Goal: Task Accomplishment & Management: Manage account settings

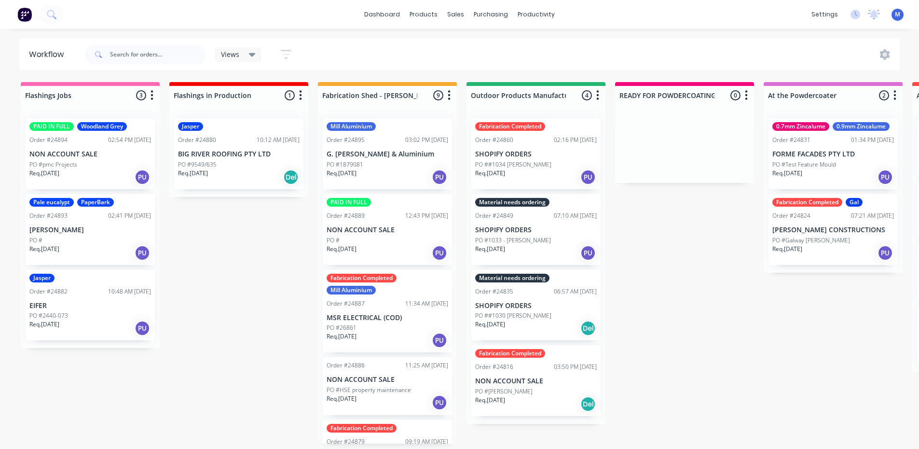
click at [87, 238] on div "PO #" at bounding box center [90, 240] width 122 height 9
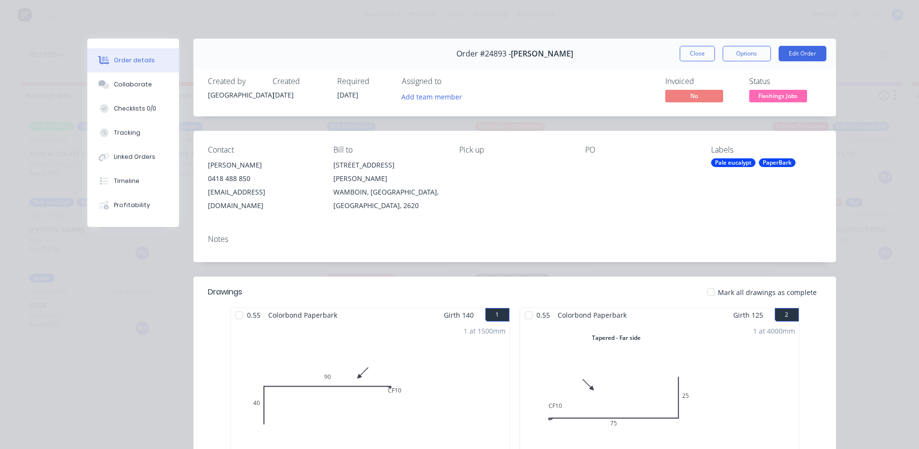
click at [687, 53] on button "Close" at bounding box center [697, 53] width 35 height 15
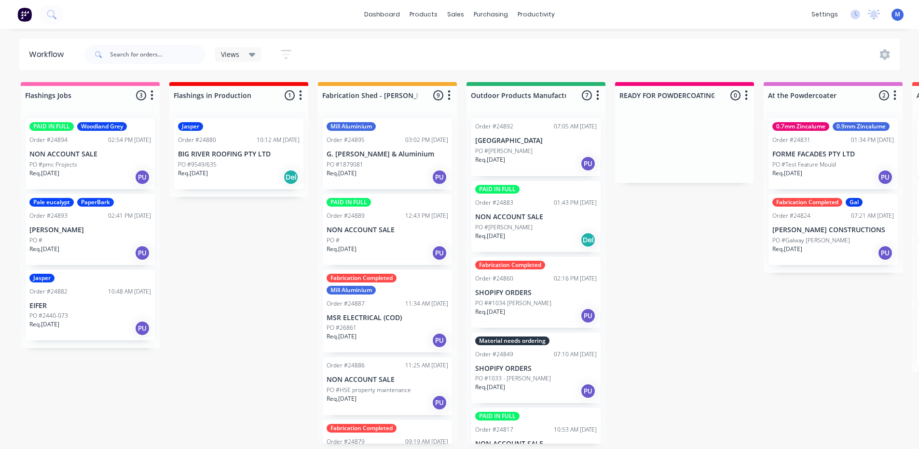
click at [96, 167] on div "PO #pmc Projects" at bounding box center [90, 164] width 122 height 9
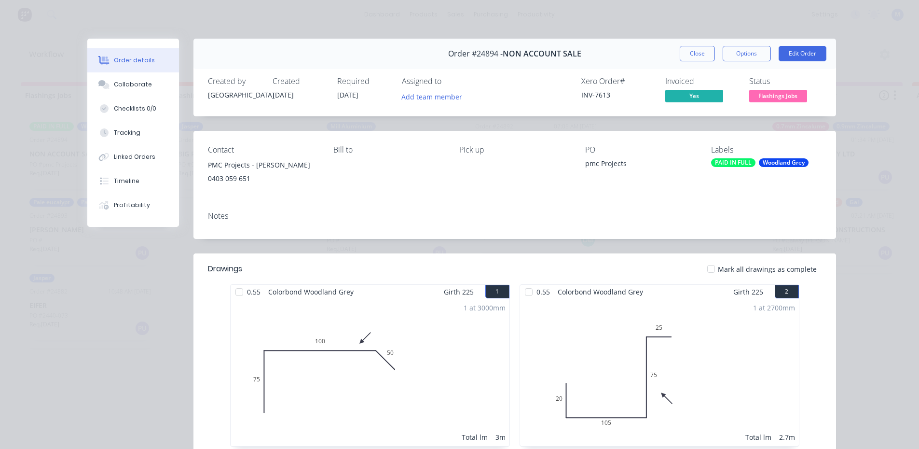
click at [697, 56] on button "Close" at bounding box center [697, 53] width 35 height 15
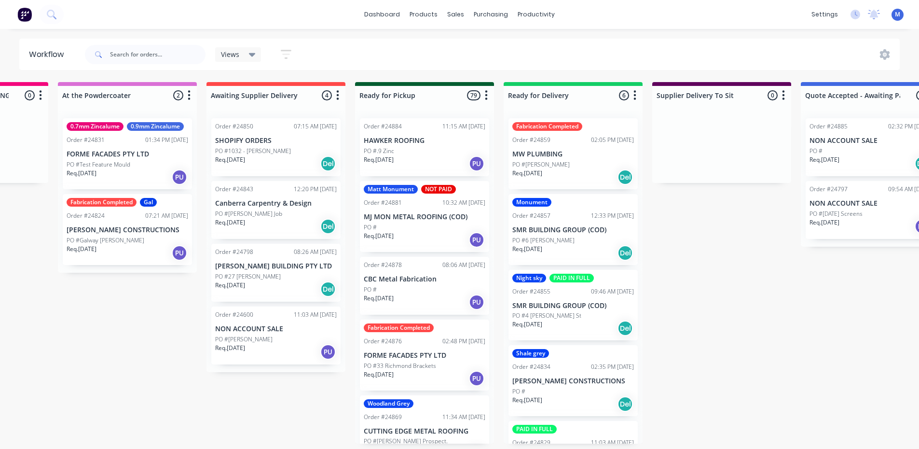
click at [412, 220] on div "Matt Monument NOT PAID Order #24881 10:32 AM 10/09/25 MJ MON METAL ROOFING (COD…" at bounding box center [424, 216] width 129 height 71
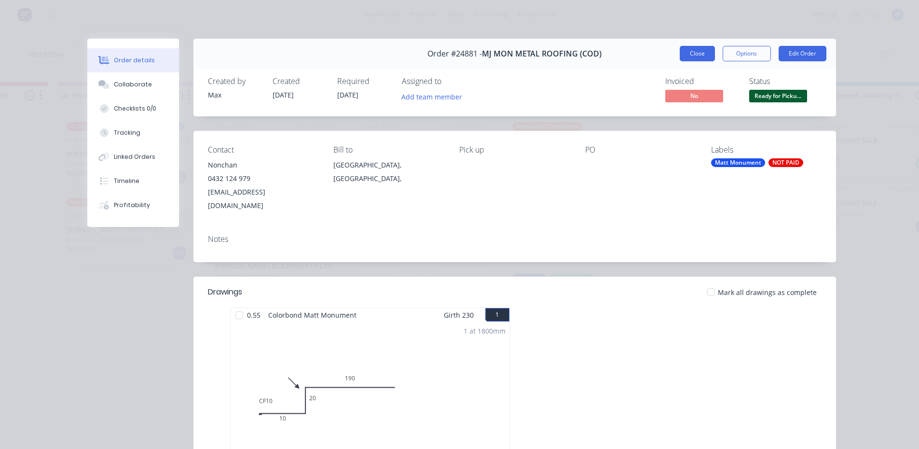
click at [693, 54] on button "Close" at bounding box center [697, 53] width 35 height 15
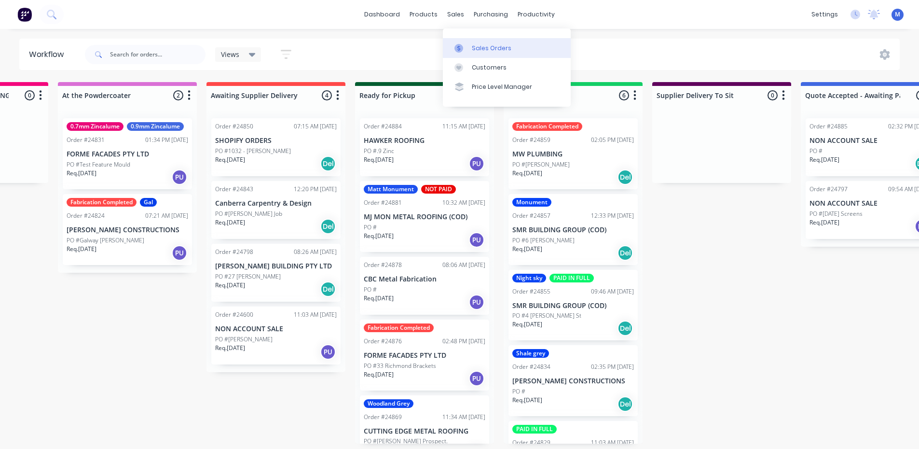
click at [486, 44] on div "Sales Orders" at bounding box center [492, 48] width 40 height 9
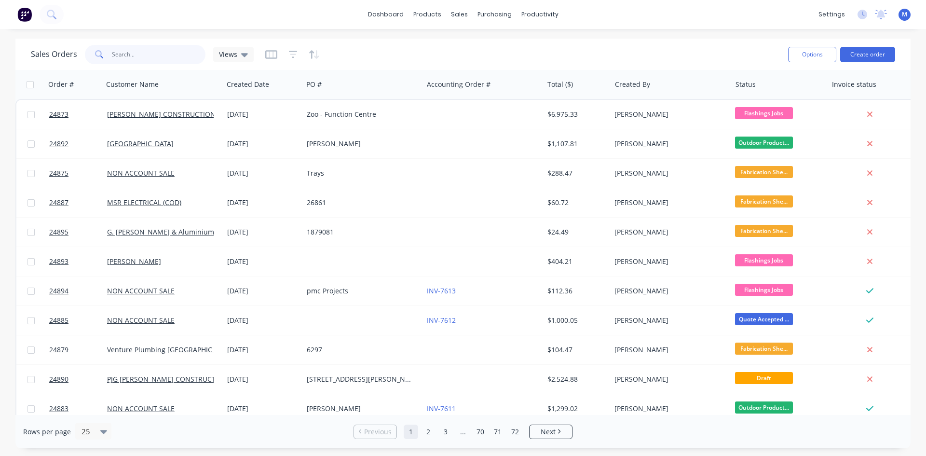
click at [142, 53] on input "text" at bounding box center [159, 54] width 94 height 19
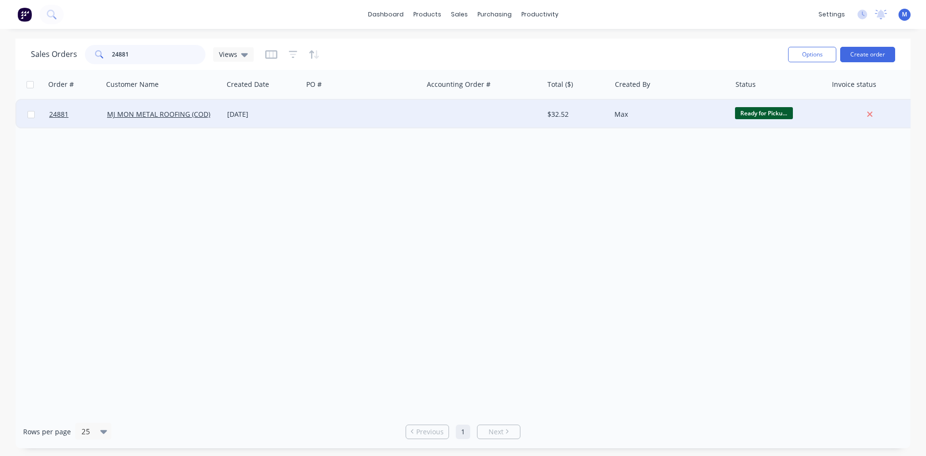
type input "24881"
click at [306, 113] on div at bounding box center [363, 114] width 120 height 29
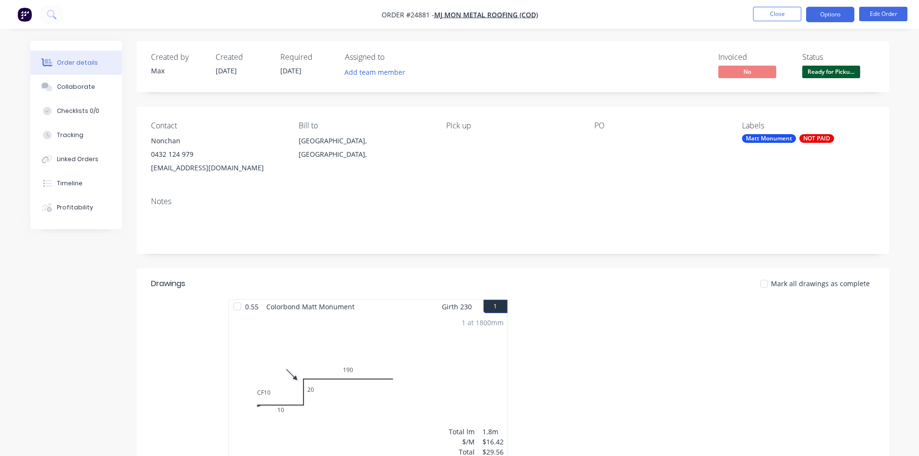
click at [834, 17] on button "Options" at bounding box center [830, 14] width 48 height 15
click at [461, 59] on div "Invoiced No Status Ready for Picku..." at bounding box center [657, 67] width 433 height 28
click at [875, 18] on button "Edit Order" at bounding box center [883, 14] width 48 height 14
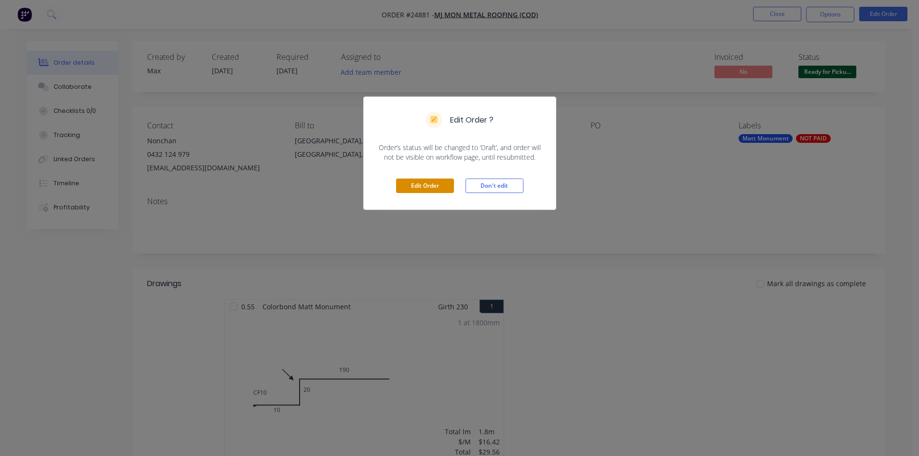
click at [429, 185] on button "Edit Order" at bounding box center [425, 186] width 58 height 14
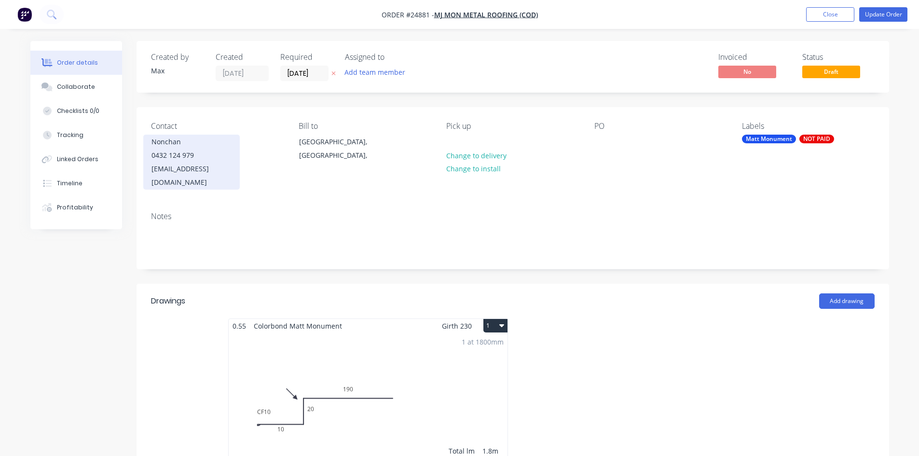
click at [206, 157] on div "0432 124 979" at bounding box center [191, 156] width 80 height 14
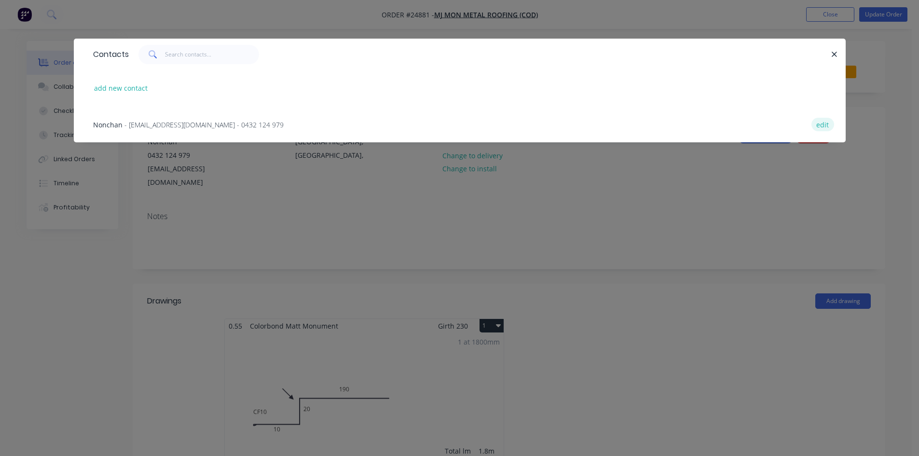
click at [825, 126] on button "edit" at bounding box center [822, 124] width 23 height 13
select select "AU"
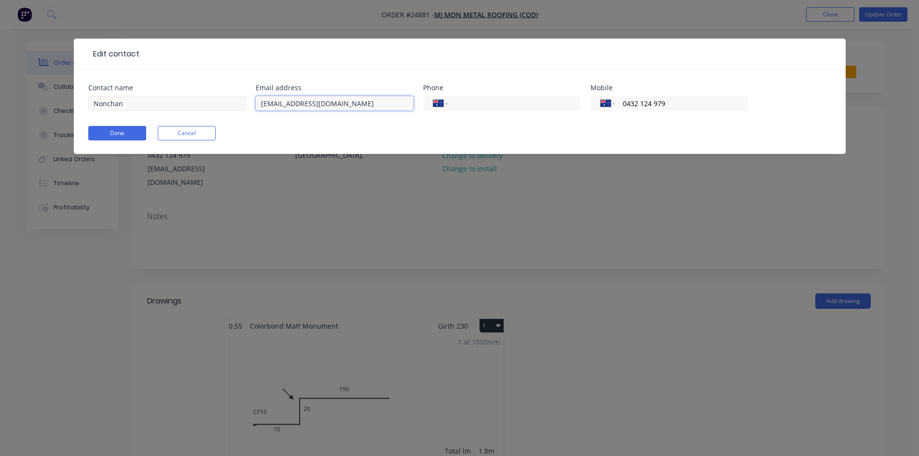
drag, startPoint x: 335, startPoint y: 106, endPoint x: 229, endPoint y: 107, distance: 105.7
click at [229, 107] on div "Contact name Nonchan Email address nonchi@hotmail.com Phone International Afgha…" at bounding box center [459, 103] width 743 height 38
type input "mjmonroofing@gmail.com"
click at [128, 135] on button "Done" at bounding box center [117, 133] width 58 height 14
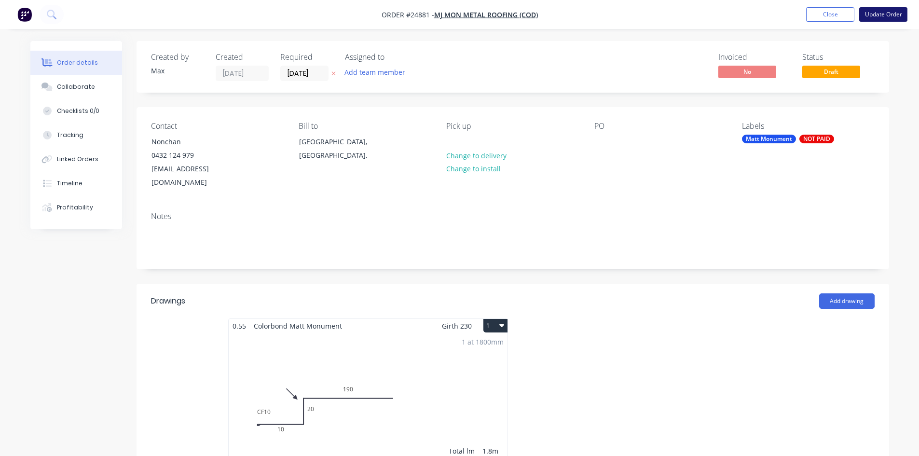
click at [882, 9] on button "Update Order" at bounding box center [883, 14] width 48 height 14
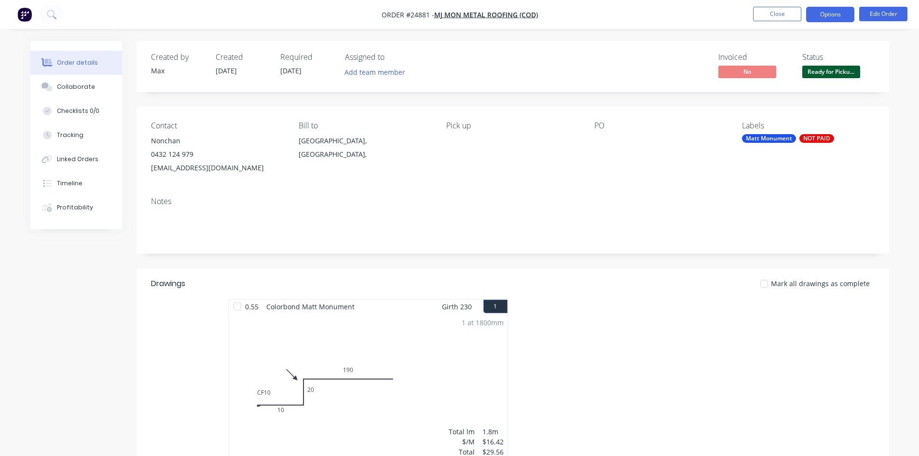
click at [841, 14] on button "Options" at bounding box center [830, 14] width 48 height 15
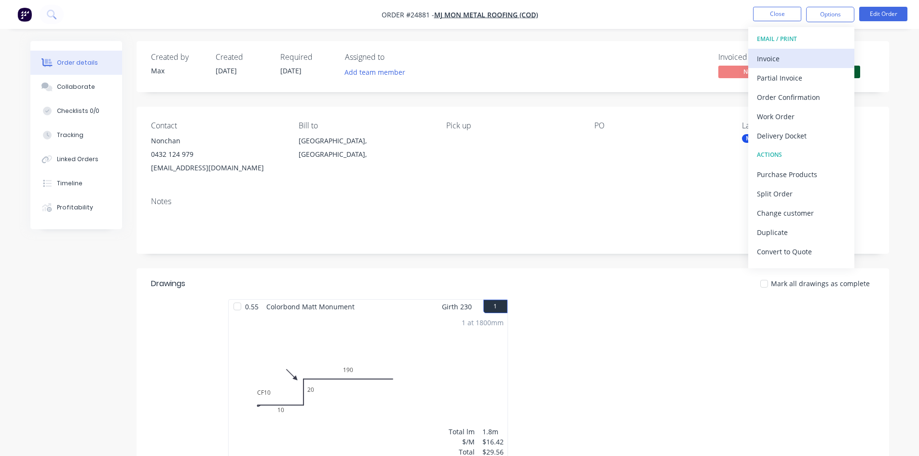
click at [790, 56] on div "Invoice" at bounding box center [801, 59] width 89 height 14
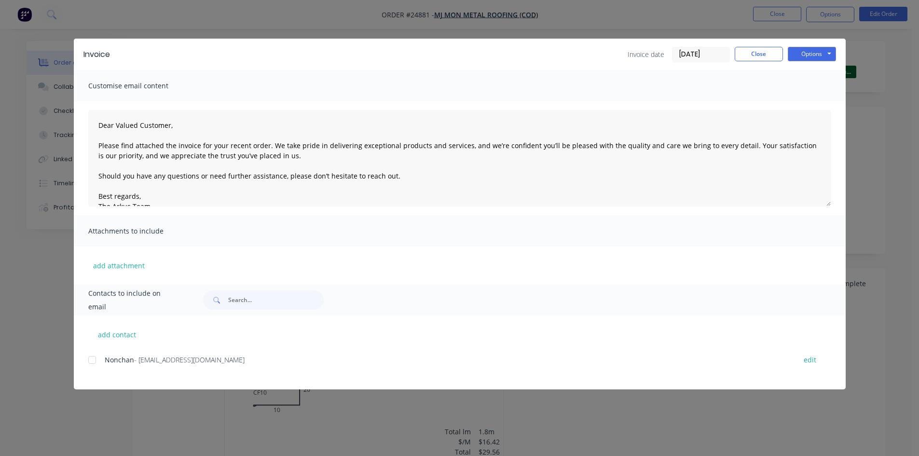
click at [93, 362] on div at bounding box center [91, 359] width 19 height 19
click at [807, 50] on button "Options" at bounding box center [812, 54] width 48 height 14
click at [825, 100] on button "Email" at bounding box center [819, 103] width 62 height 16
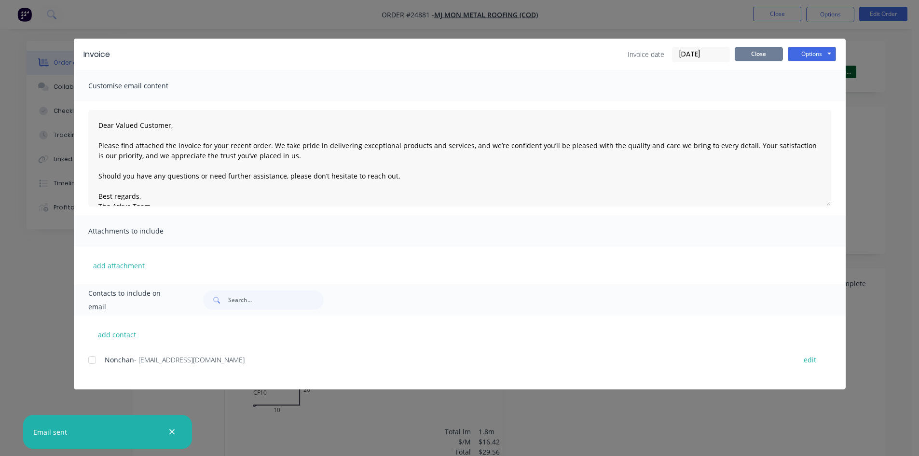
click at [756, 48] on button "Close" at bounding box center [759, 54] width 48 height 14
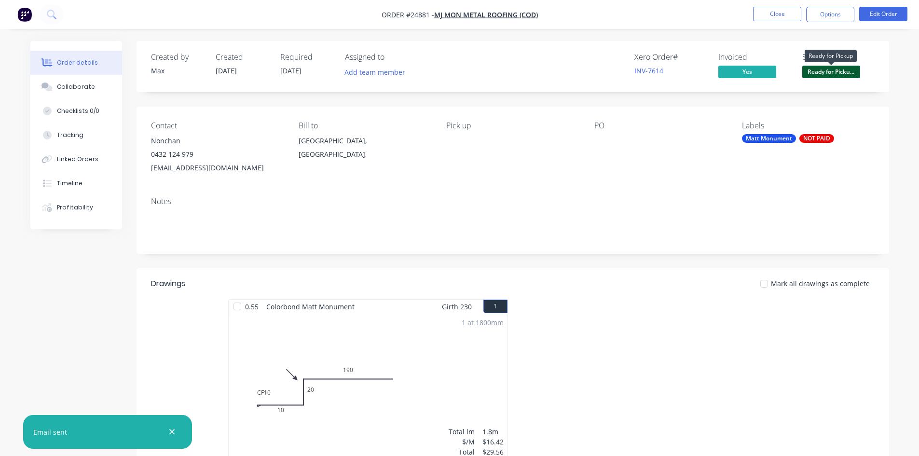
click at [837, 73] on span "Ready for Picku..." at bounding box center [831, 72] width 58 height 12
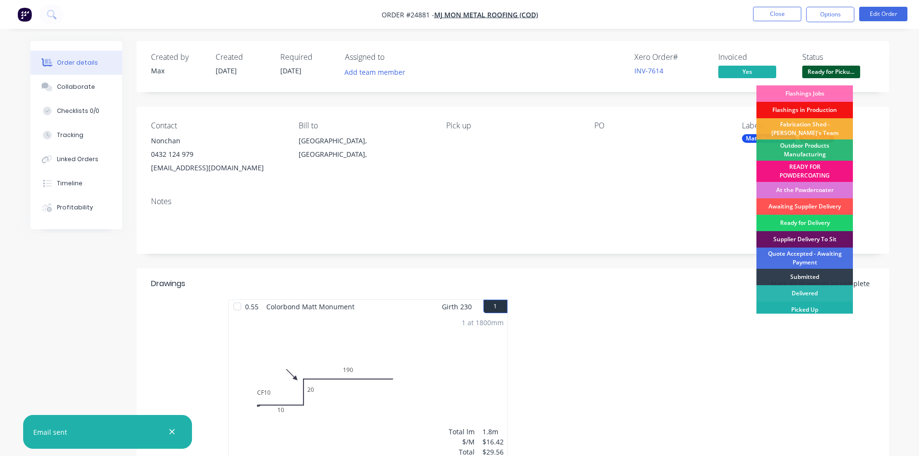
click at [812, 311] on div "Picked Up" at bounding box center [804, 310] width 96 height 16
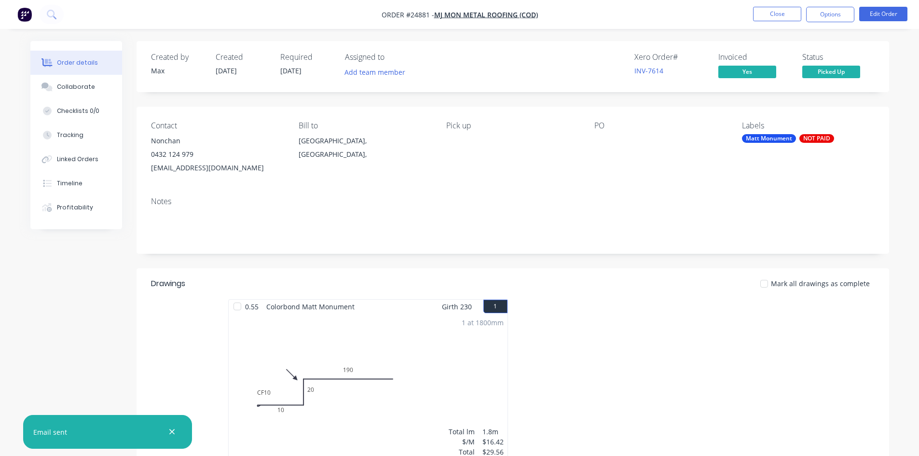
click at [814, 139] on div "NOT PAID" at bounding box center [816, 138] width 35 height 9
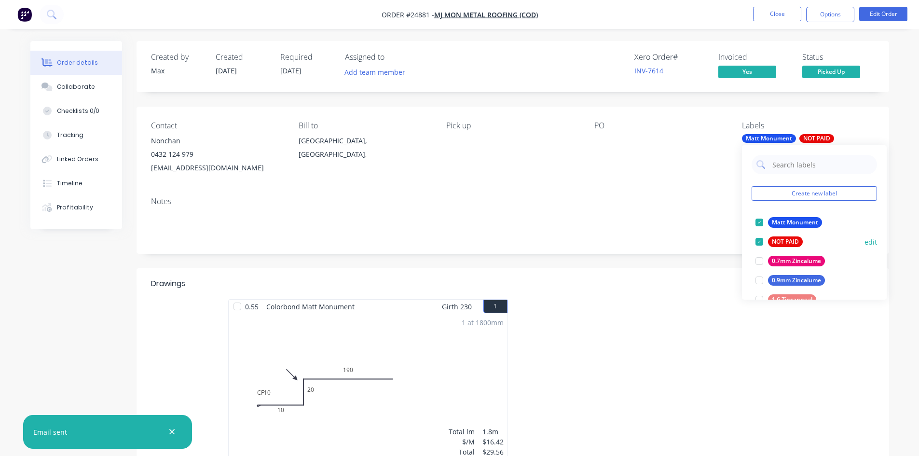
click at [760, 241] on div at bounding box center [759, 241] width 19 height 19
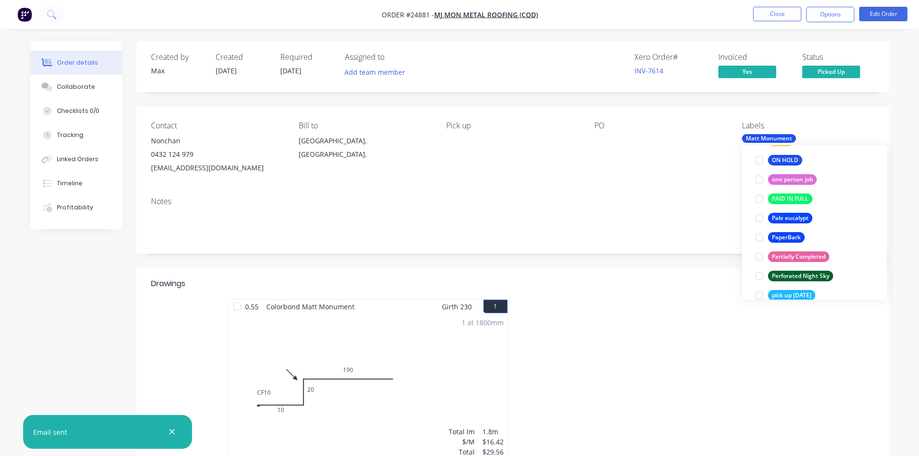
scroll to position [1418, 0]
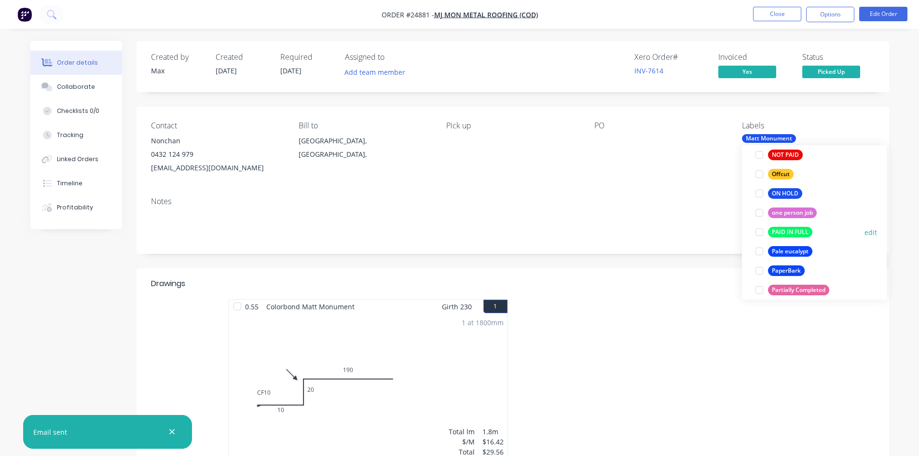
click at [759, 231] on div at bounding box center [759, 231] width 19 height 19
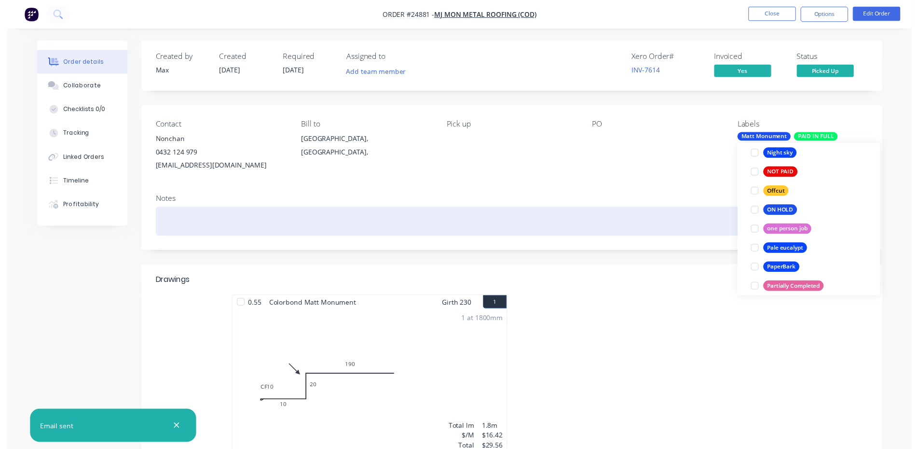
scroll to position [10, 0]
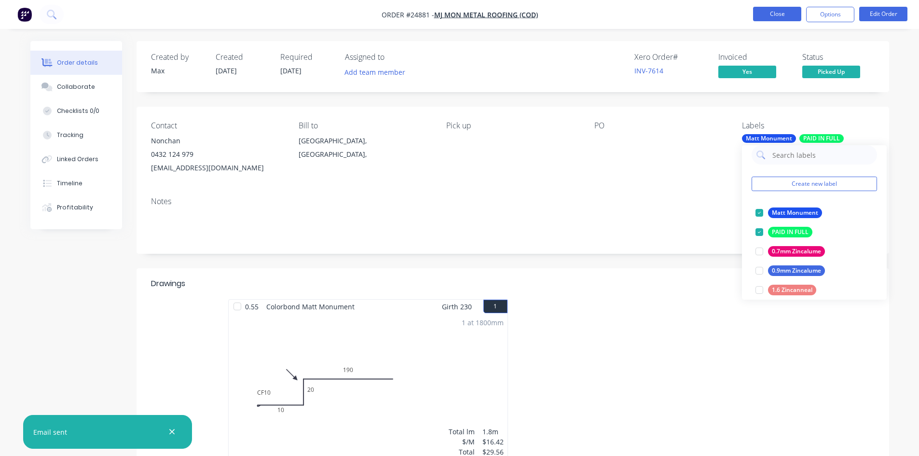
click at [778, 13] on button "Close" at bounding box center [777, 14] width 48 height 14
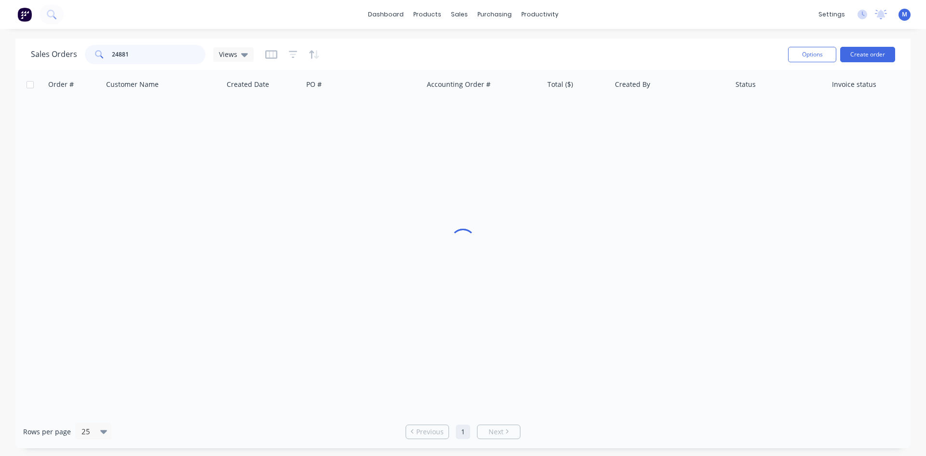
drag, startPoint x: 53, startPoint y: 53, endPoint x: 48, endPoint y: 54, distance: 4.9
click at [48, 54] on div "Sales Orders 24881 Views" at bounding box center [142, 54] width 223 height 19
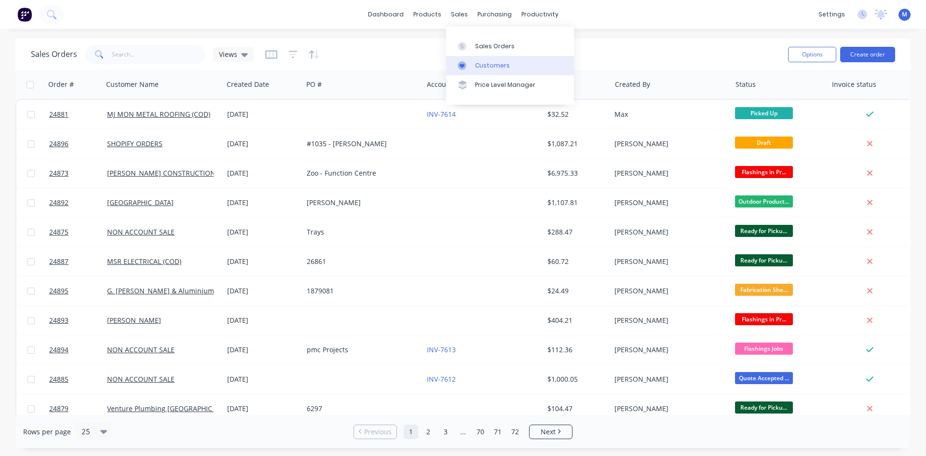
click at [490, 62] on div "Customers" at bounding box center [492, 65] width 35 height 9
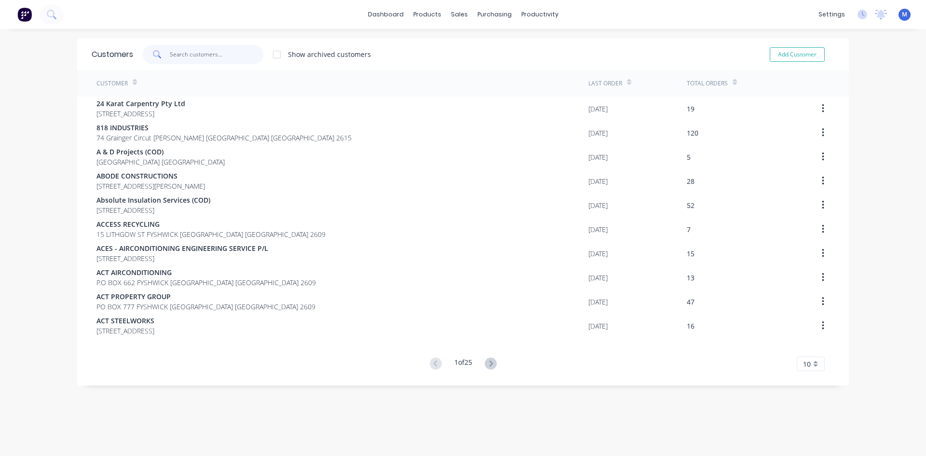
click at [198, 51] on input "text" at bounding box center [217, 54] width 94 height 19
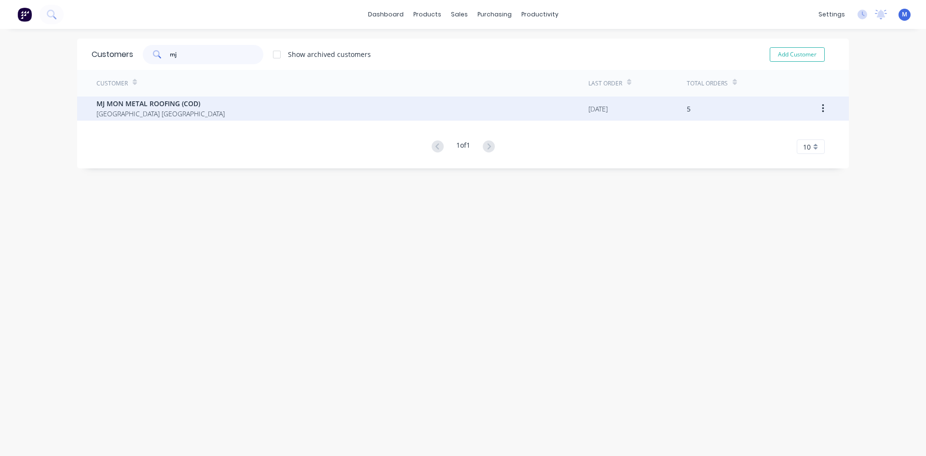
type input "mj"
click at [164, 108] on span "MJ MON METAL ROOFING (COD)" at bounding box center [160, 103] width 128 height 10
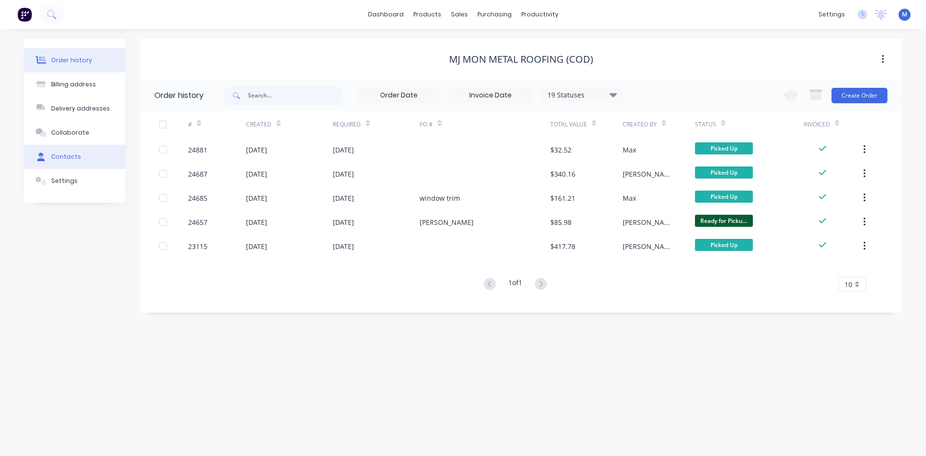
click at [79, 163] on button "Contacts" at bounding box center [74, 157] width 101 height 24
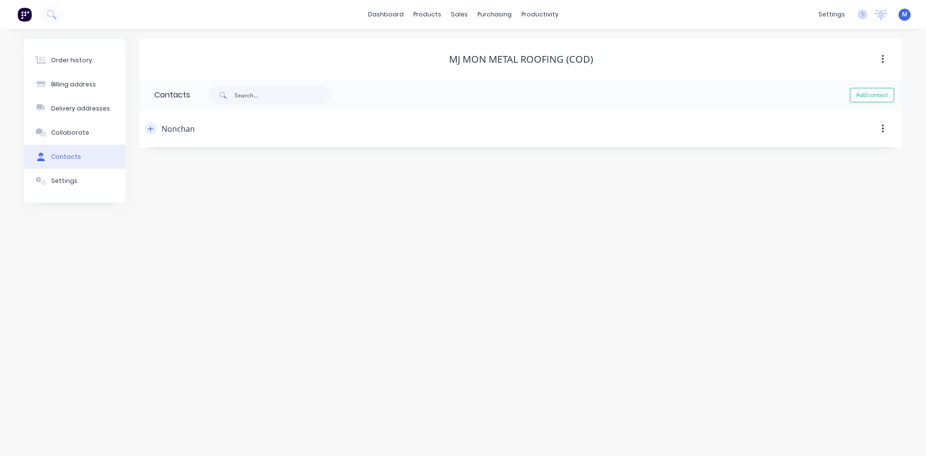
click at [149, 128] on icon "button" at bounding box center [151, 128] width 6 height 7
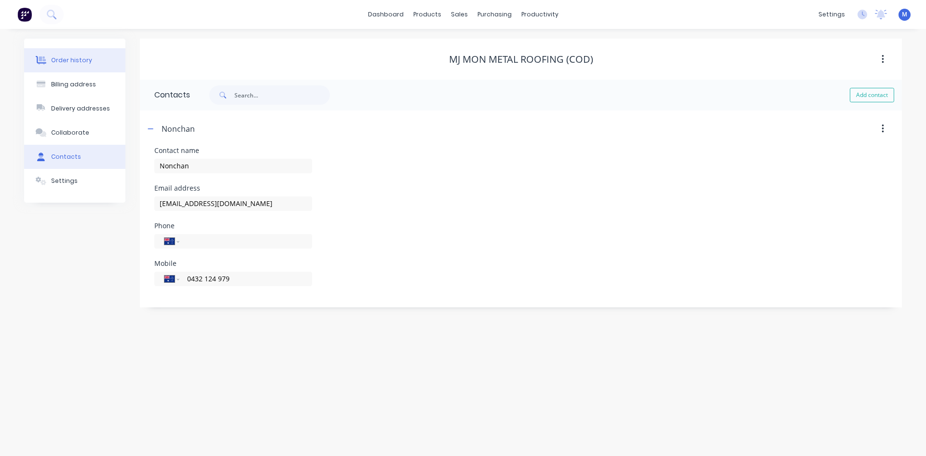
click at [76, 61] on div "Order history" at bounding box center [71, 60] width 41 height 9
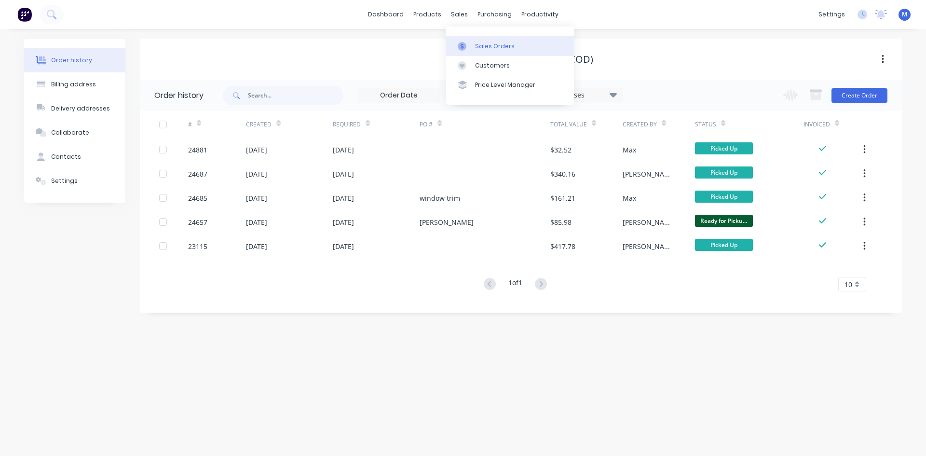
click at [499, 45] on div "Sales Orders" at bounding box center [495, 46] width 40 height 9
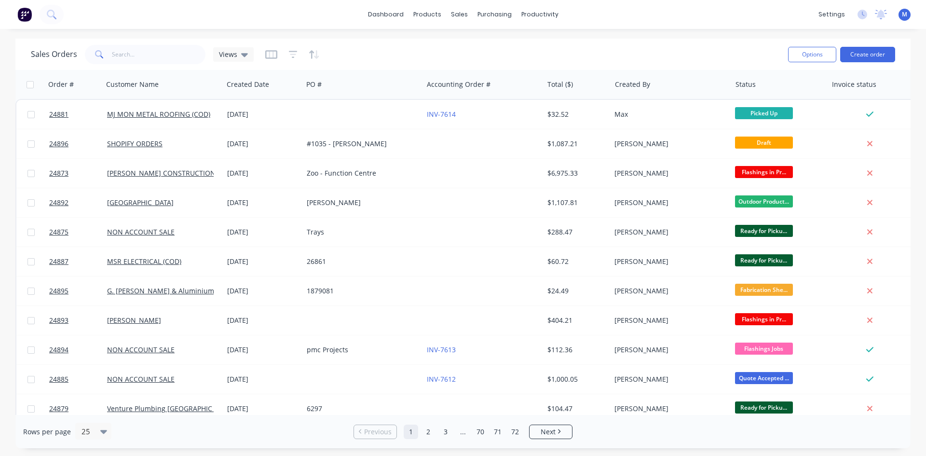
click at [457, 14] on div "sales" at bounding box center [459, 14] width 27 height 14
click at [132, 55] on input "text" at bounding box center [159, 54] width 94 height 19
click at [498, 65] on div "Customers" at bounding box center [492, 65] width 35 height 9
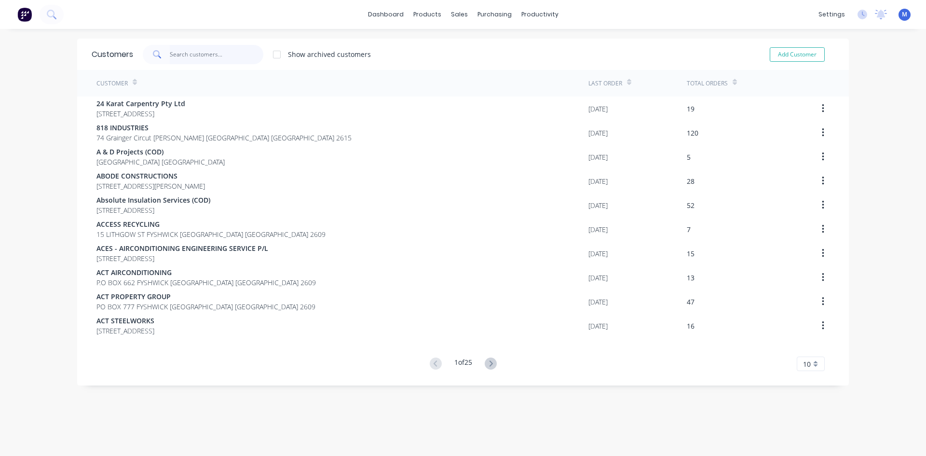
click at [192, 56] on input "text" at bounding box center [217, 54] width 94 height 19
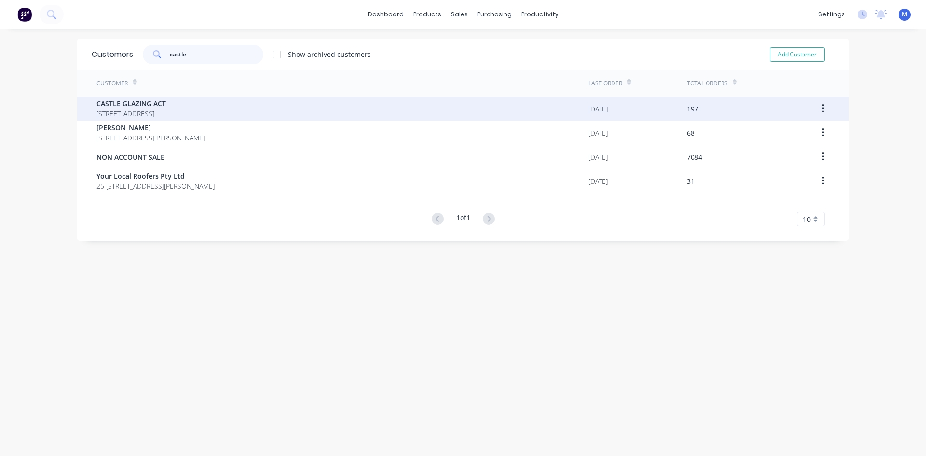
type input "castle"
click at [166, 106] on span "CASTLE GLAZING ACT" at bounding box center [130, 103] width 69 height 10
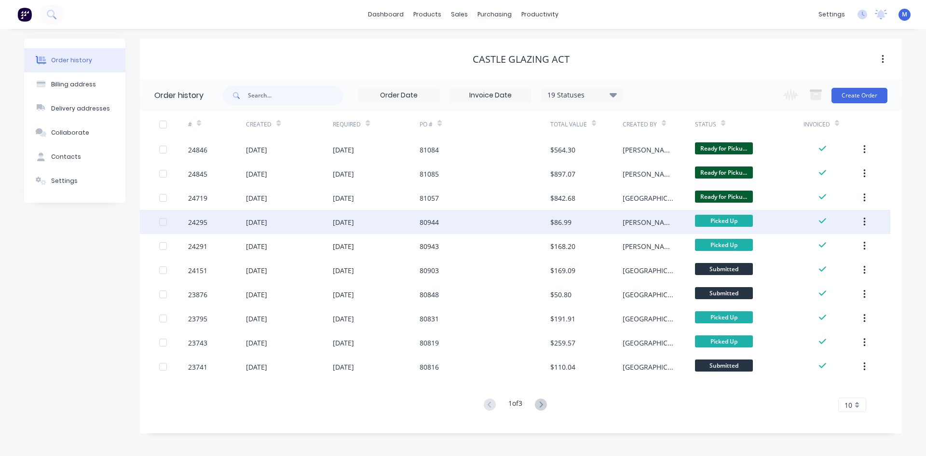
click at [478, 218] on div "80944" at bounding box center [485, 222] width 130 height 24
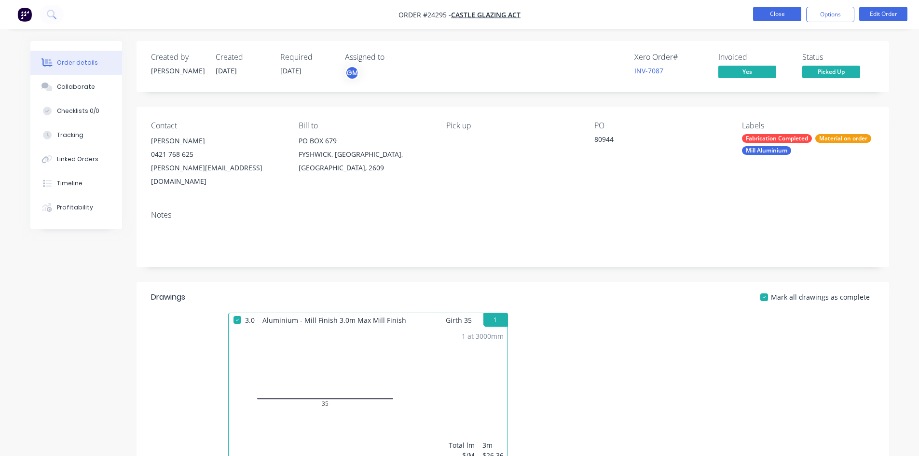
click at [778, 10] on button "Close" at bounding box center [777, 14] width 48 height 14
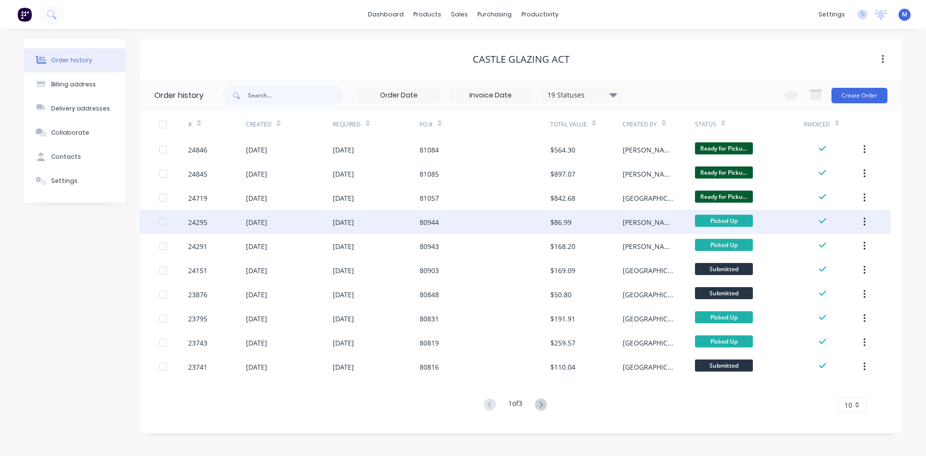
click at [473, 222] on div "80944" at bounding box center [485, 222] width 130 height 24
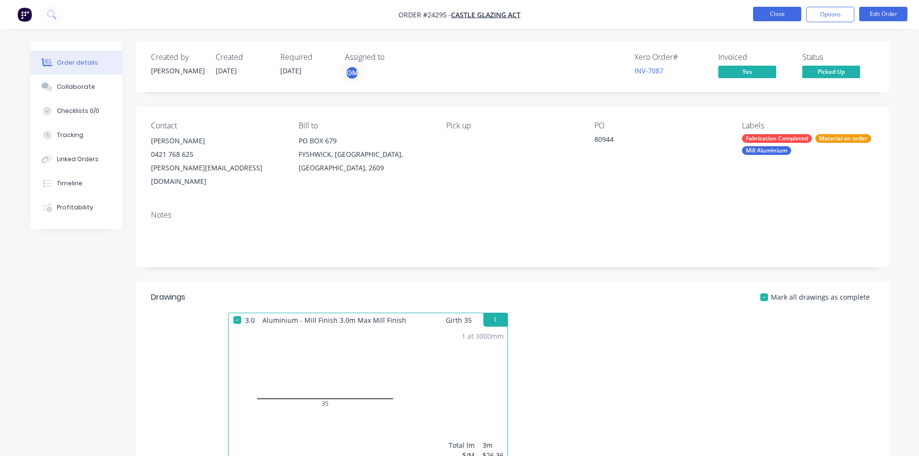
click at [763, 14] on button "Close" at bounding box center [777, 14] width 48 height 14
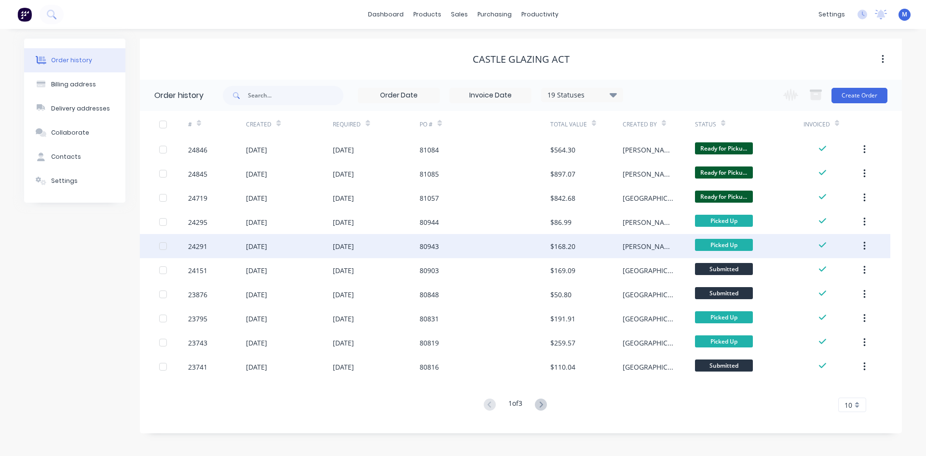
click at [521, 253] on div "80943" at bounding box center [485, 246] width 130 height 24
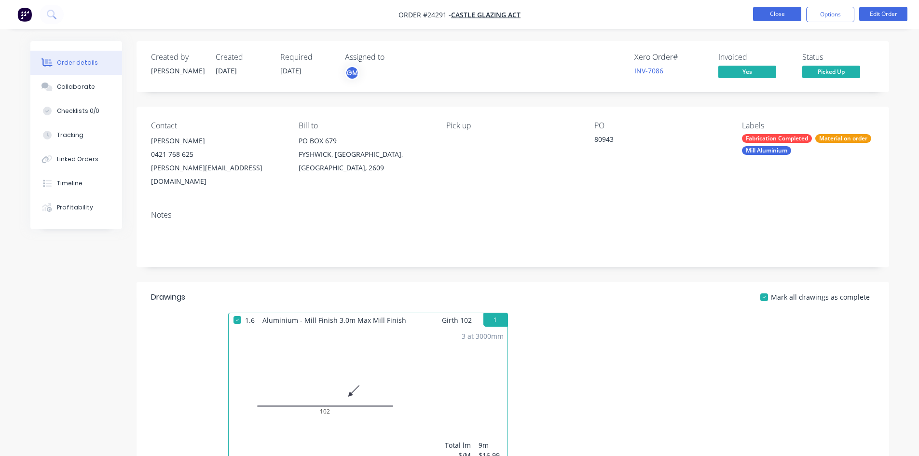
click at [762, 14] on button "Close" at bounding box center [777, 14] width 48 height 14
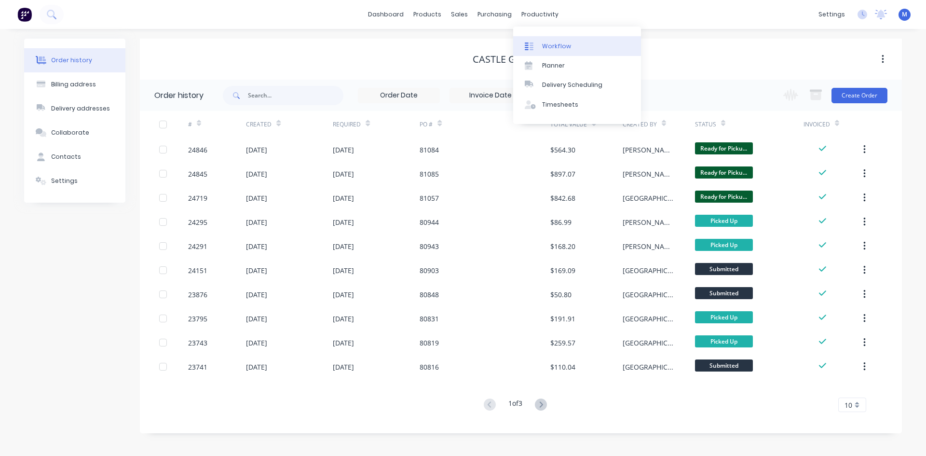
click at [572, 41] on link "Workflow" at bounding box center [577, 45] width 128 height 19
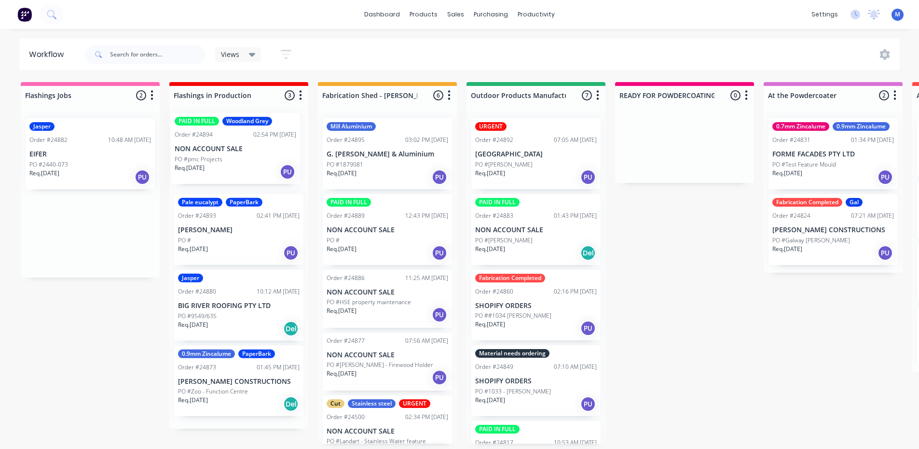
drag, startPoint x: 101, startPoint y: 169, endPoint x: 250, endPoint y: 166, distance: 149.6
click at [544, 169] on div "Req. [DATE] PU" at bounding box center [536, 177] width 122 height 16
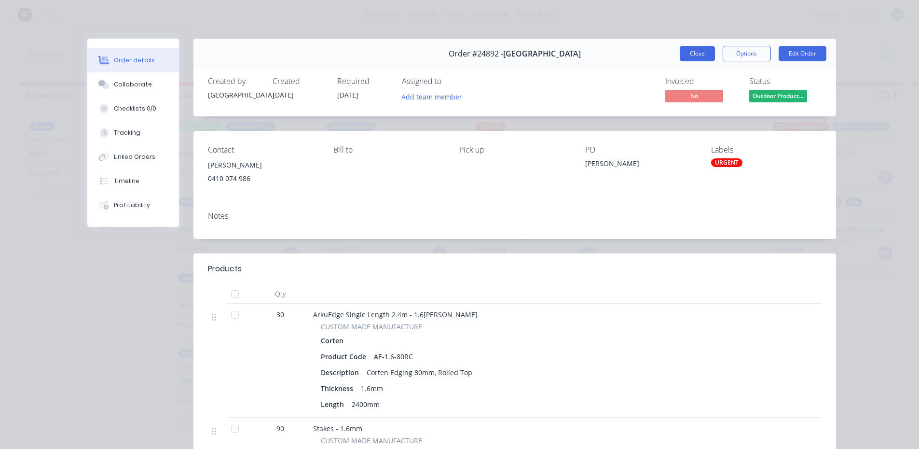
click at [698, 51] on button "Close" at bounding box center [697, 53] width 35 height 15
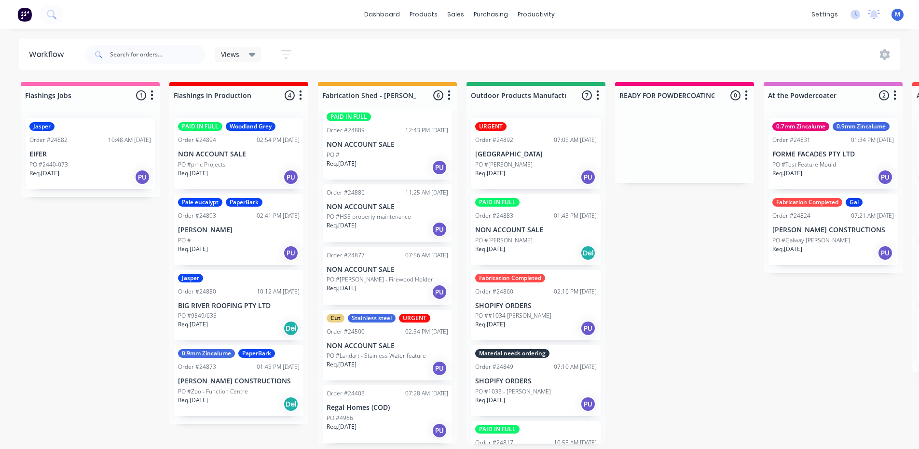
click at [554, 183] on div "Req. [DATE] PU" at bounding box center [536, 177] width 122 height 16
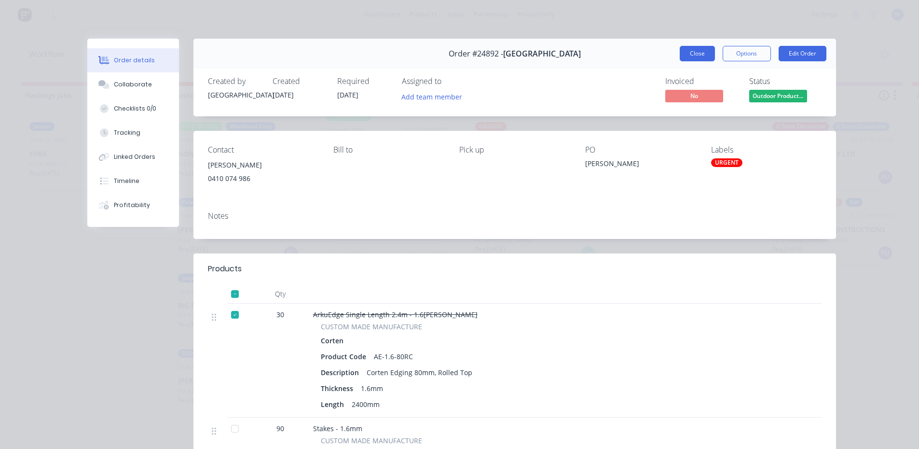
click at [687, 58] on button "Close" at bounding box center [697, 53] width 35 height 15
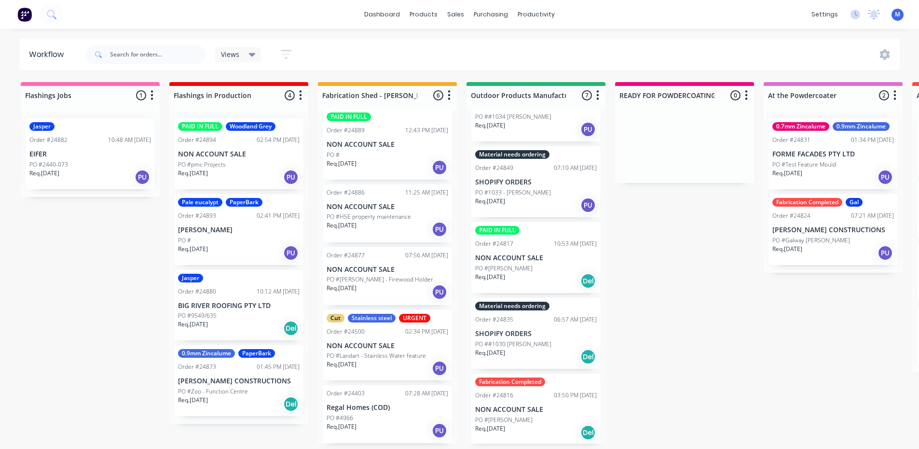
scroll to position [200, 0]
click at [545, 275] on div "Req. 03/09/25 Del" at bounding box center [536, 279] width 122 height 16
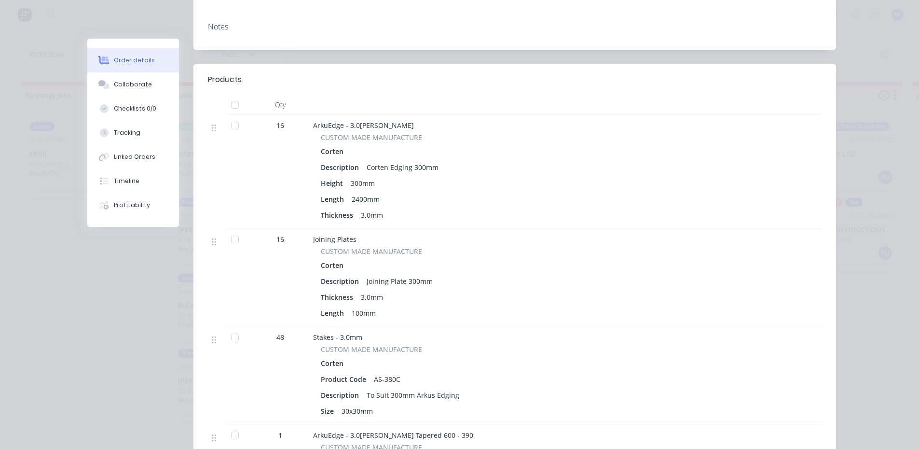
scroll to position [0, 0]
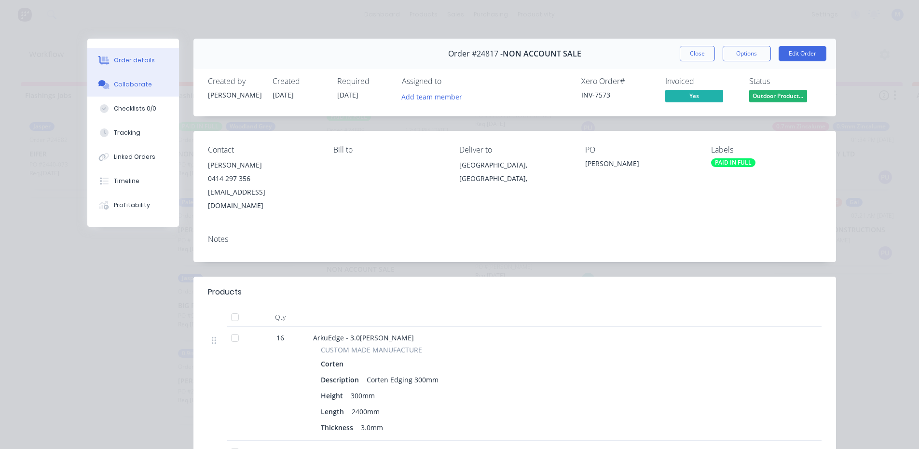
click at [133, 85] on div "Collaborate" at bounding box center [133, 84] width 38 height 9
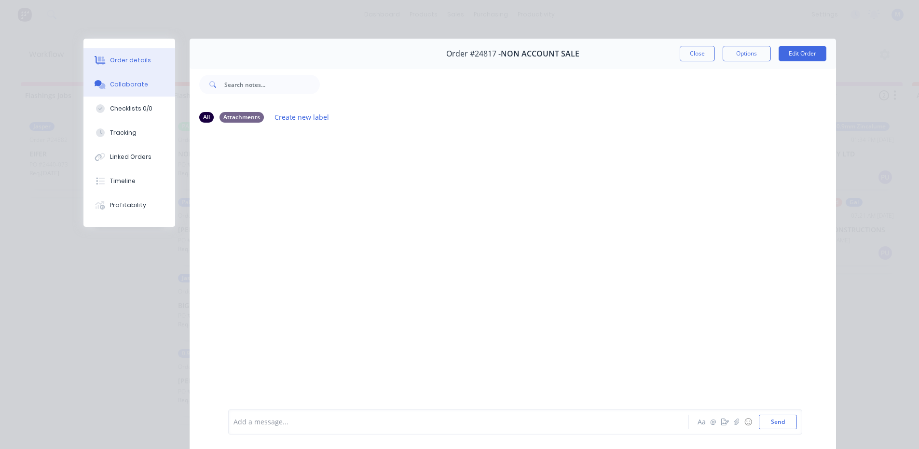
click at [130, 56] on div "Order details" at bounding box center [130, 60] width 41 height 9
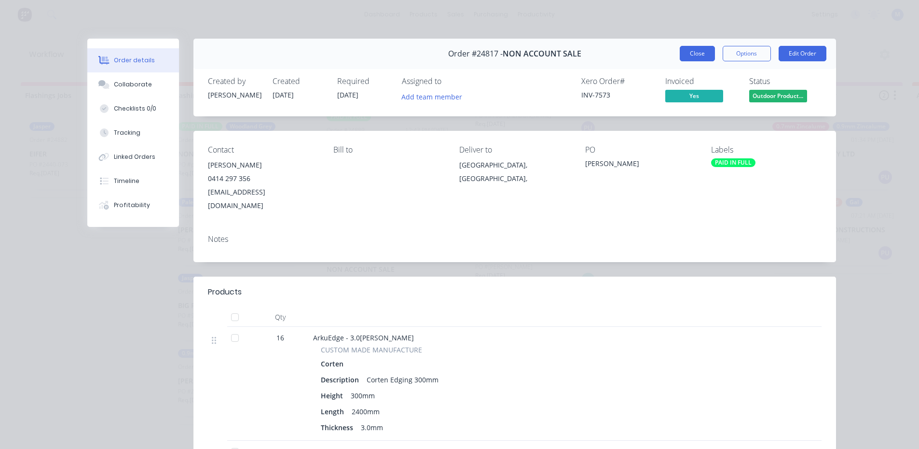
click at [689, 53] on button "Close" at bounding box center [697, 53] width 35 height 15
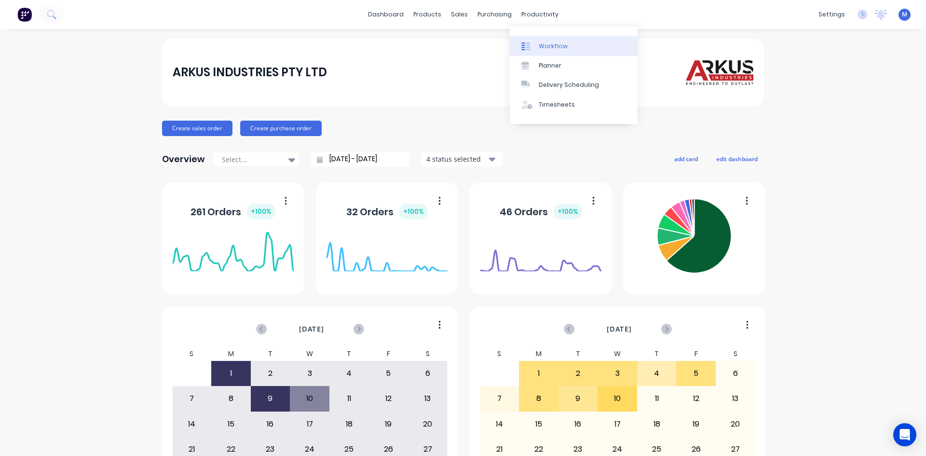
click at [566, 42] on link "Workflow" at bounding box center [574, 45] width 128 height 19
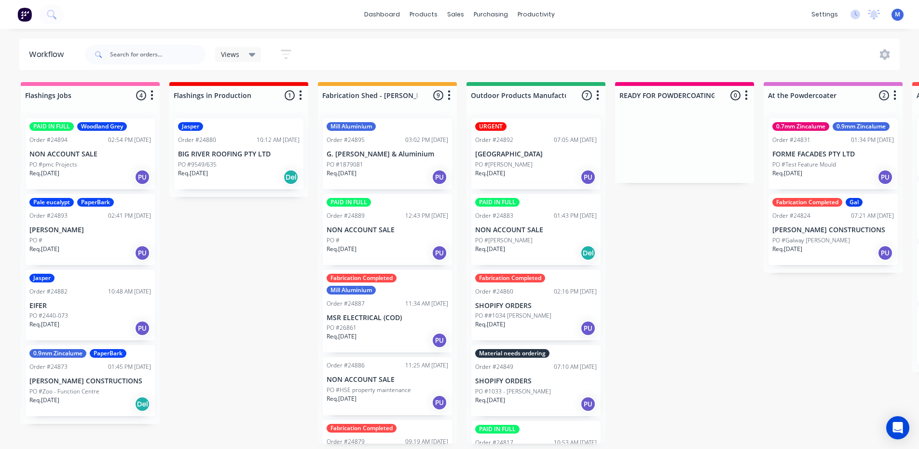
click at [62, 389] on p "PO #Zoo - Function Centre" at bounding box center [64, 391] width 70 height 9
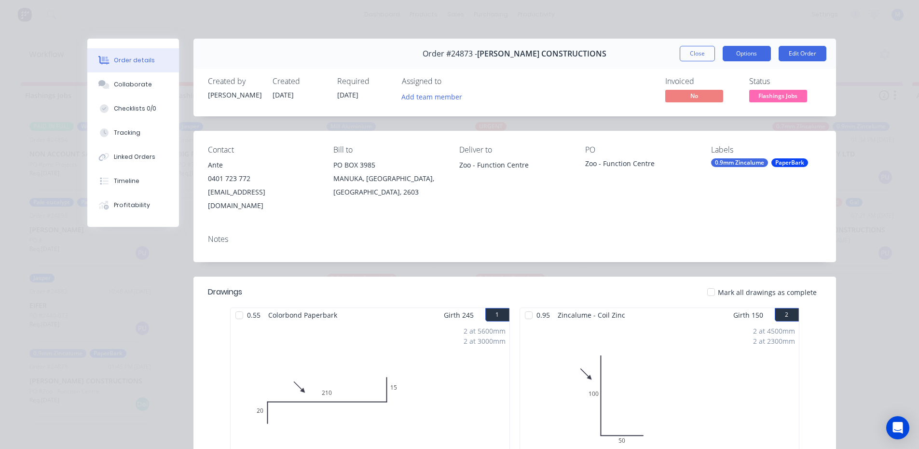
click at [739, 57] on button "Options" at bounding box center [747, 53] width 48 height 15
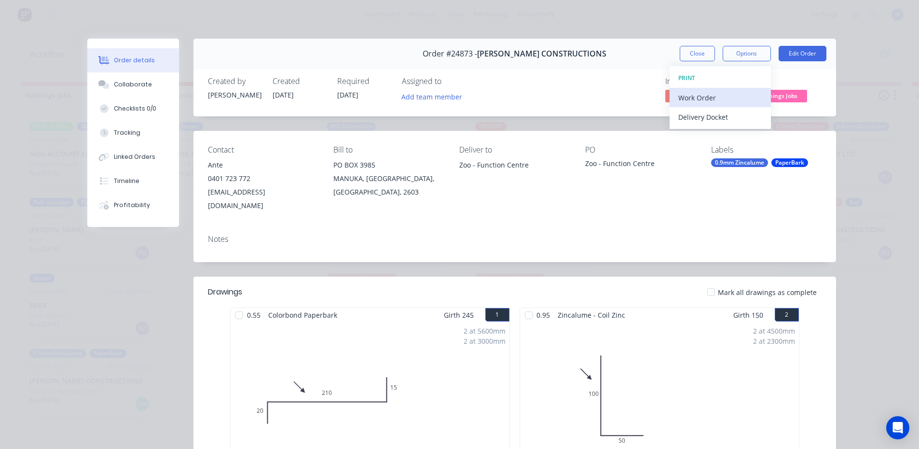
click at [717, 98] on div "Work Order" at bounding box center [720, 98] width 84 height 14
click at [717, 116] on div "Standard" at bounding box center [720, 117] width 84 height 14
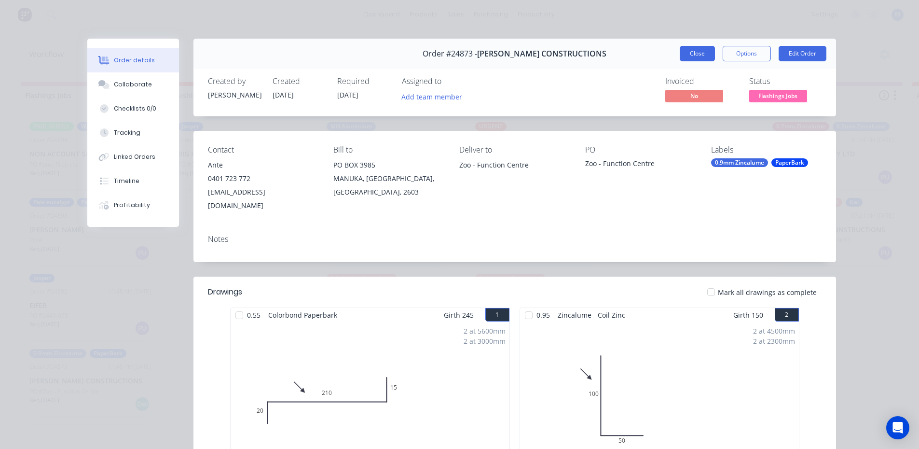
click at [693, 53] on button "Close" at bounding box center [697, 53] width 35 height 15
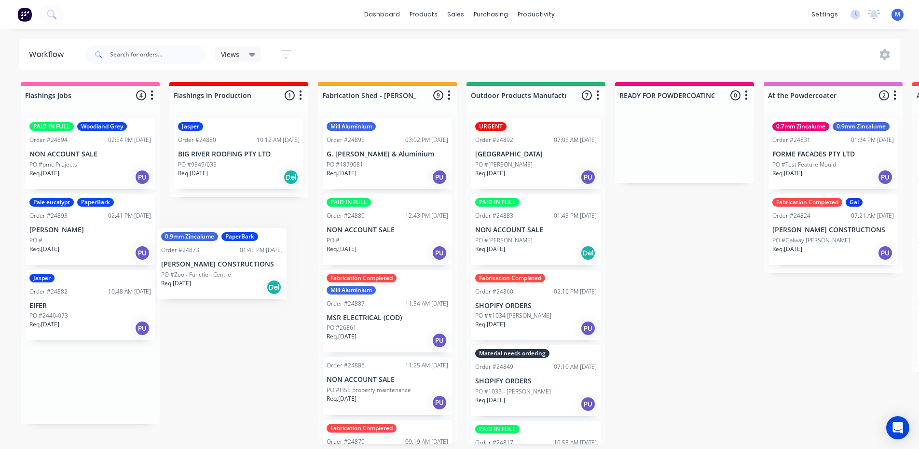
scroll to position [0, 0]
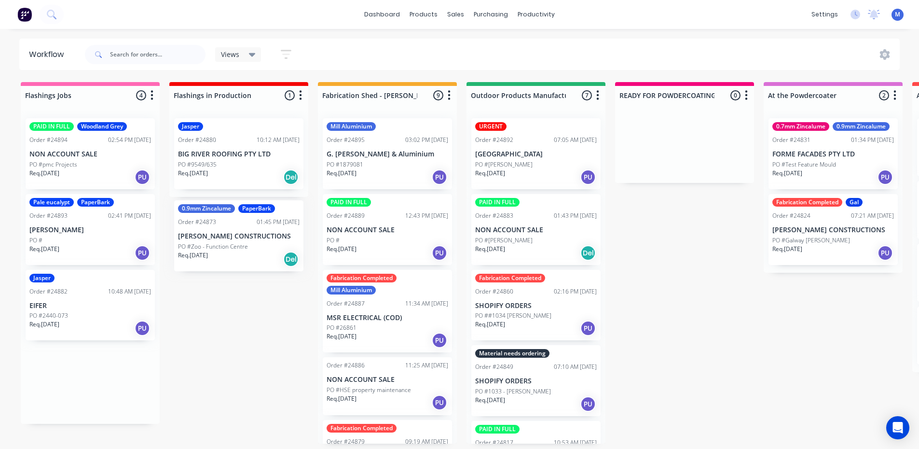
drag, startPoint x: 68, startPoint y: 390, endPoint x: 222, endPoint y: 239, distance: 216.0
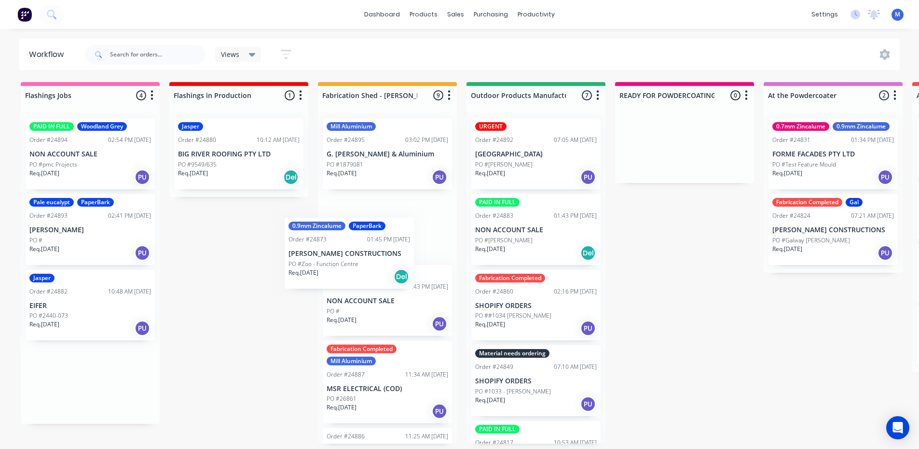
scroll to position [1, 0]
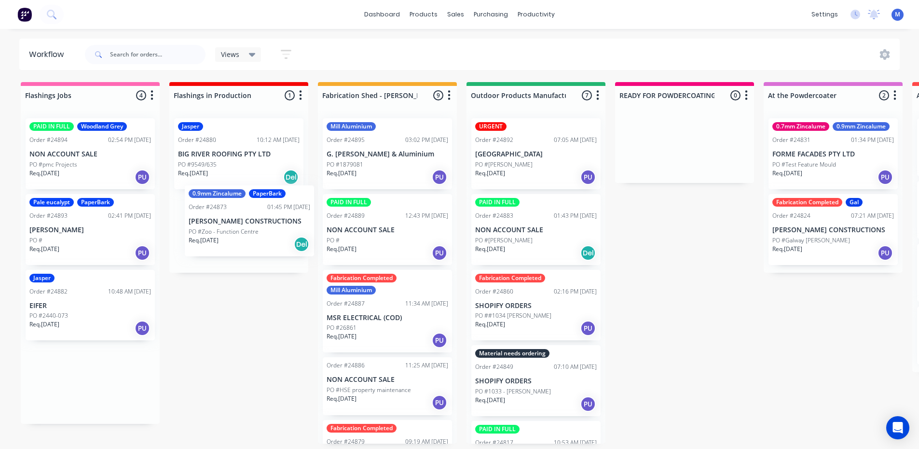
drag, startPoint x: 86, startPoint y: 398, endPoint x: 254, endPoint y: 233, distance: 235.7
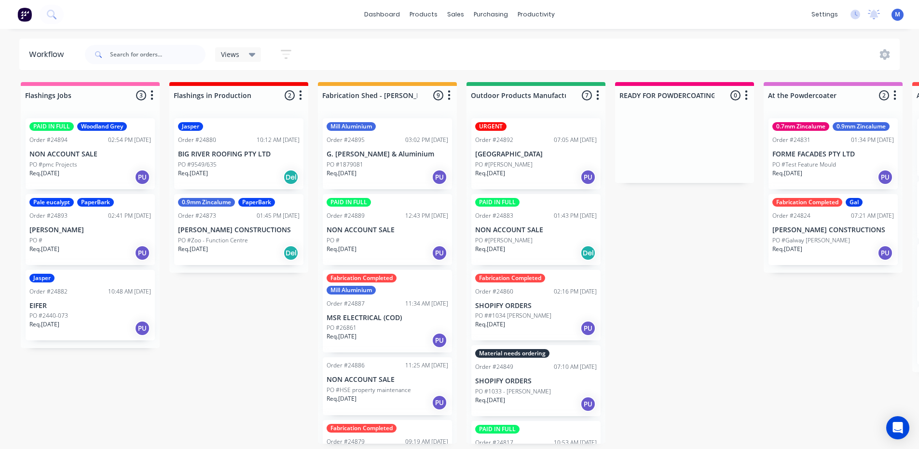
click at [98, 221] on div "Pale eucalypt PaperBark Order #24893 02:41 PM [DATE] [PERSON_NAME] PO # Req. [D…" at bounding box center [90, 229] width 129 height 71
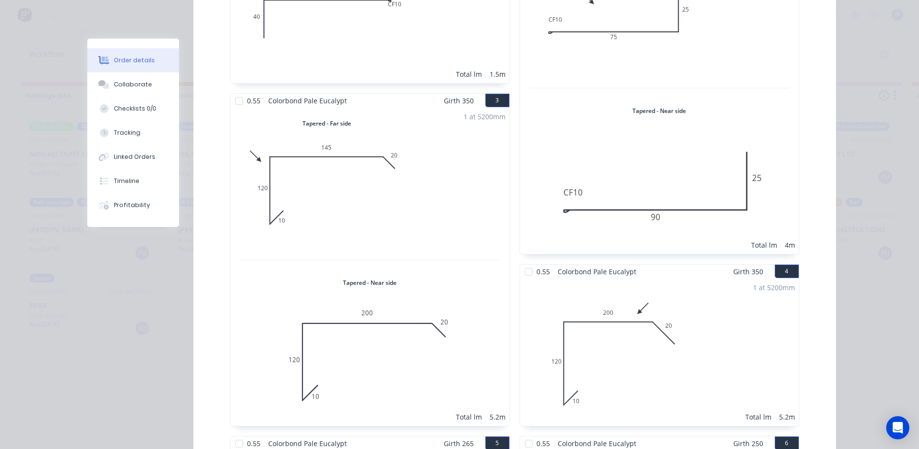
scroll to position [0, 0]
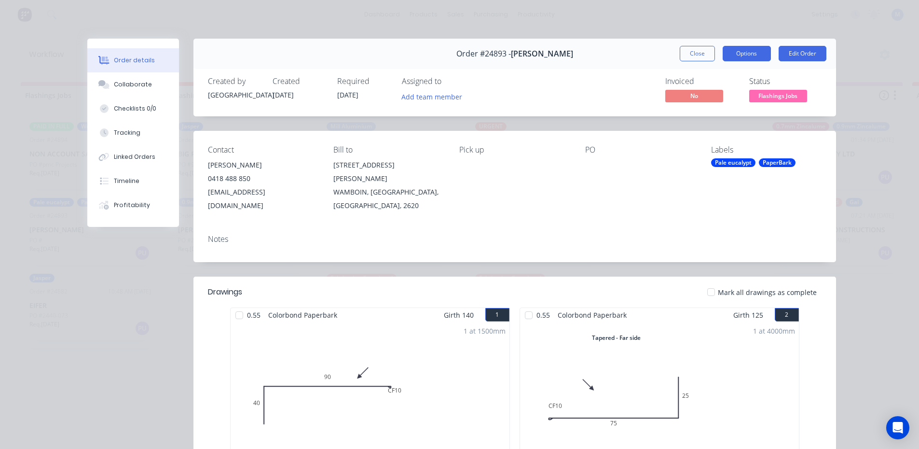
click at [733, 52] on button "Options" at bounding box center [747, 53] width 48 height 15
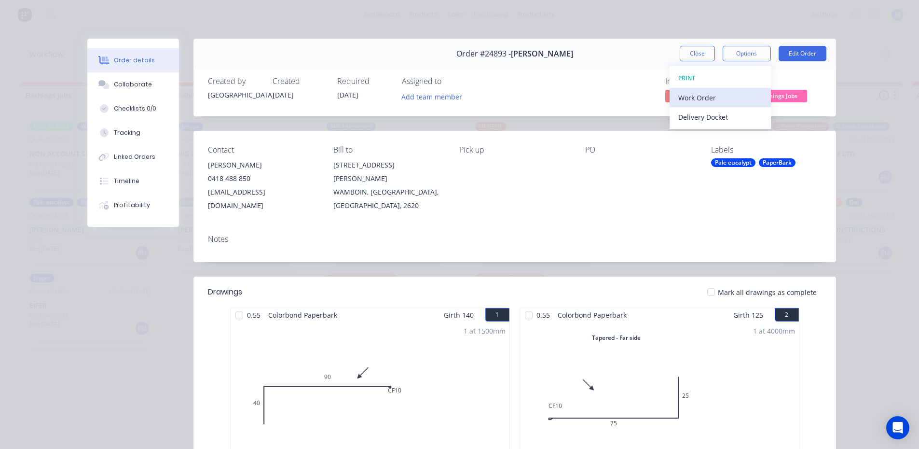
click at [704, 94] on div "Work Order" at bounding box center [720, 98] width 84 height 14
click at [711, 121] on div "Standard" at bounding box center [720, 117] width 84 height 14
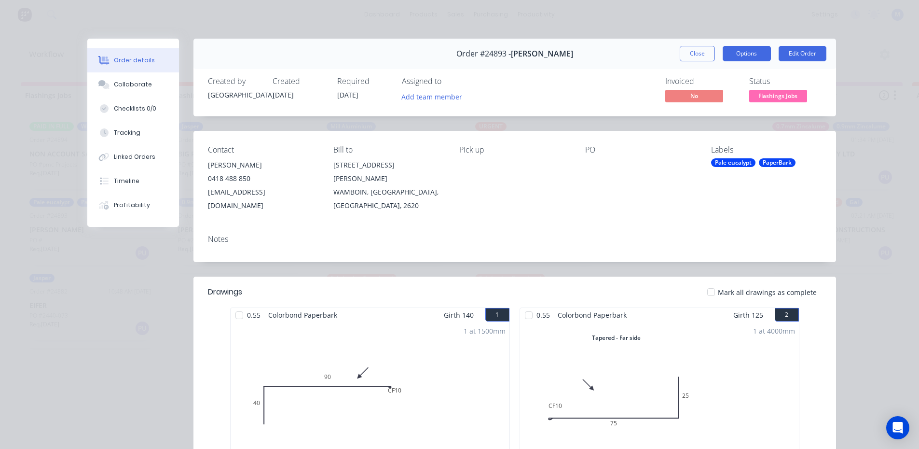
click at [754, 50] on button "Options" at bounding box center [747, 53] width 48 height 15
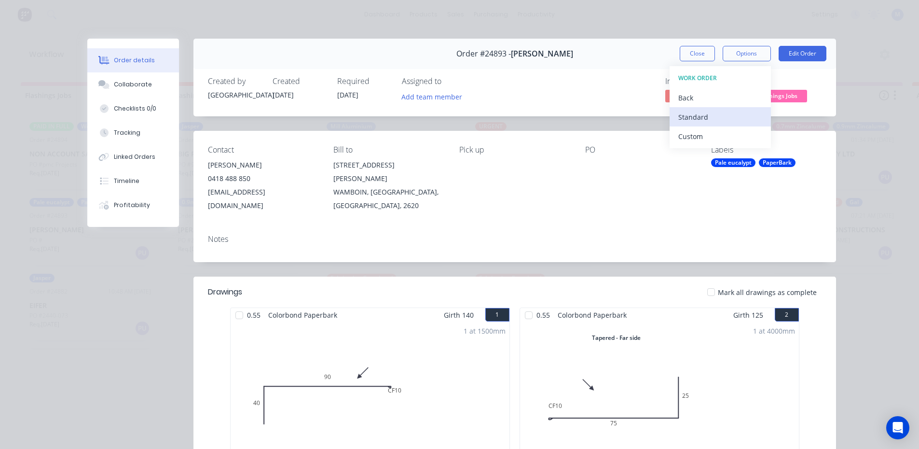
click at [720, 116] on div "Standard" at bounding box center [720, 117] width 84 height 14
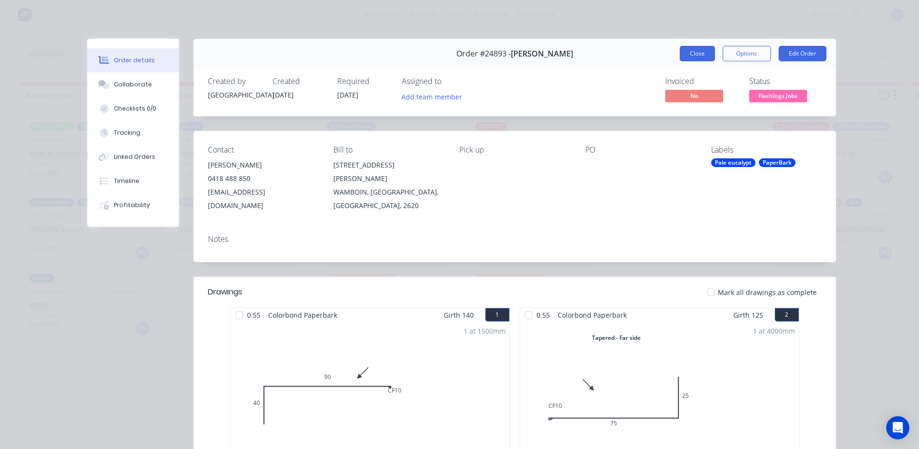
click at [692, 54] on button "Close" at bounding box center [697, 53] width 35 height 15
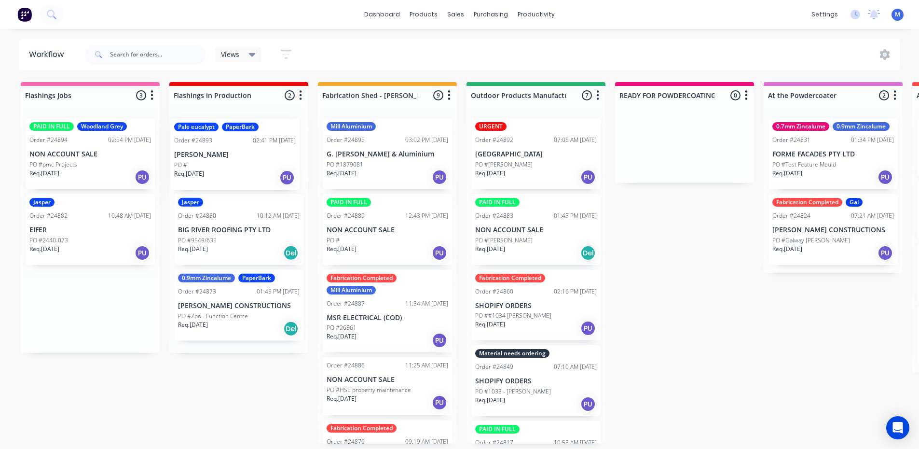
drag, startPoint x: 87, startPoint y: 235, endPoint x: 234, endPoint y: 161, distance: 164.8
click at [112, 169] on div "Req. [DATE] PU" at bounding box center [90, 177] width 122 height 16
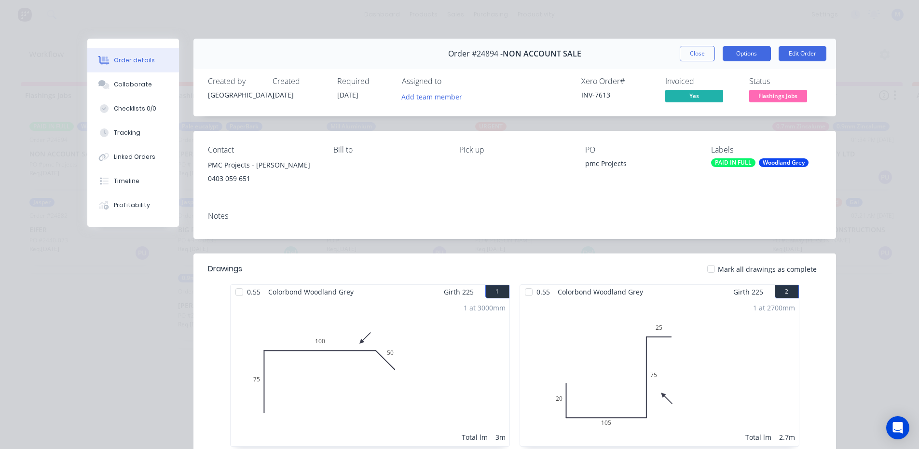
click at [740, 58] on button "Options" at bounding box center [747, 53] width 48 height 15
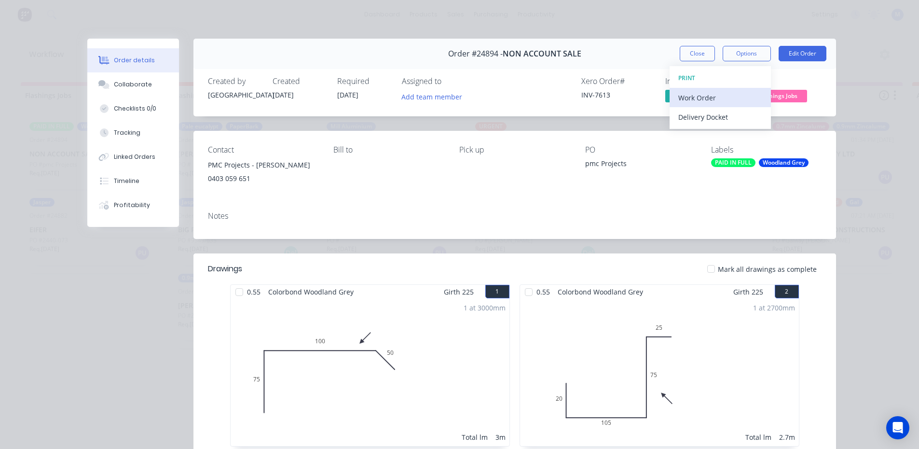
click at [701, 96] on div "Work Order" at bounding box center [720, 98] width 84 height 14
click at [702, 116] on div "Standard" at bounding box center [720, 117] width 84 height 14
